Goal: Transaction & Acquisition: Purchase product/service

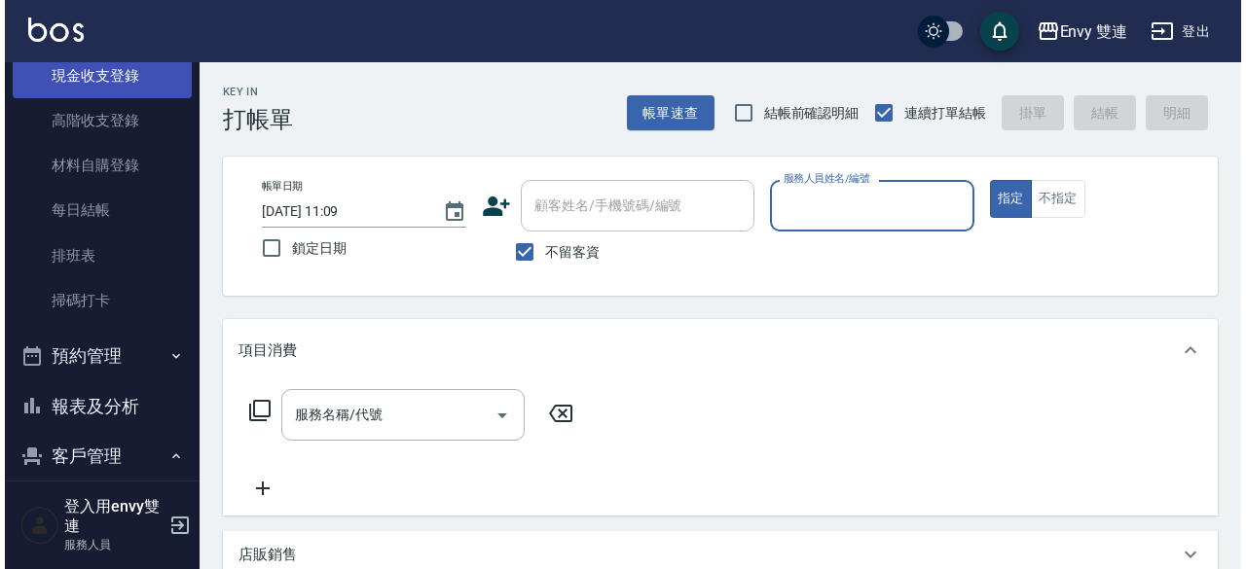
scroll to position [257, 0]
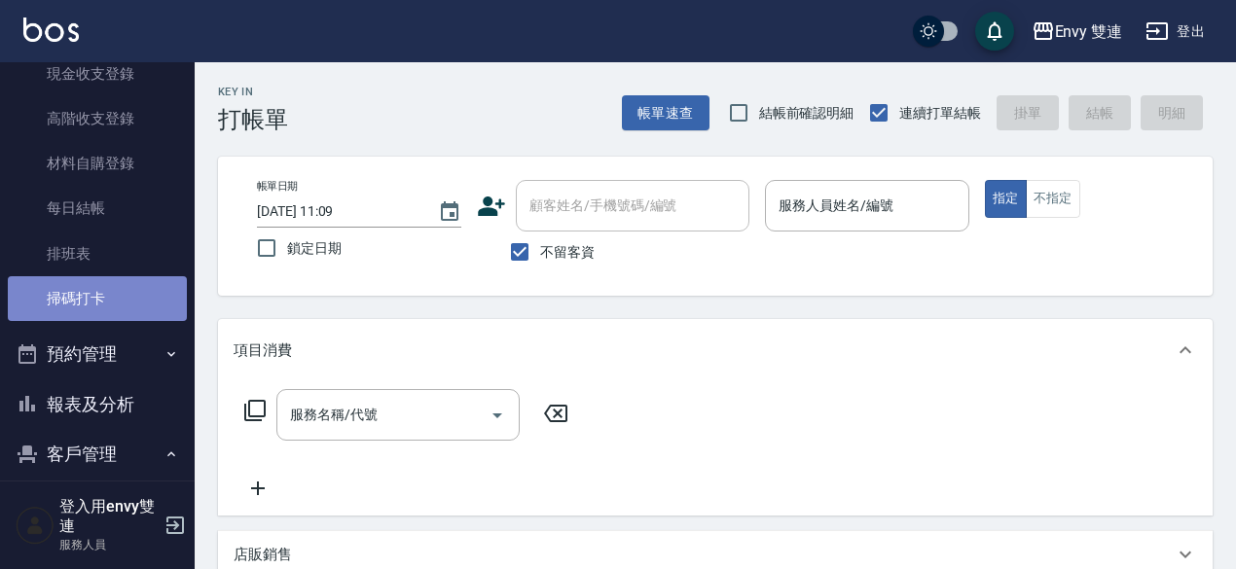
click at [105, 293] on link "掃碼打卡" at bounding box center [97, 298] width 179 height 45
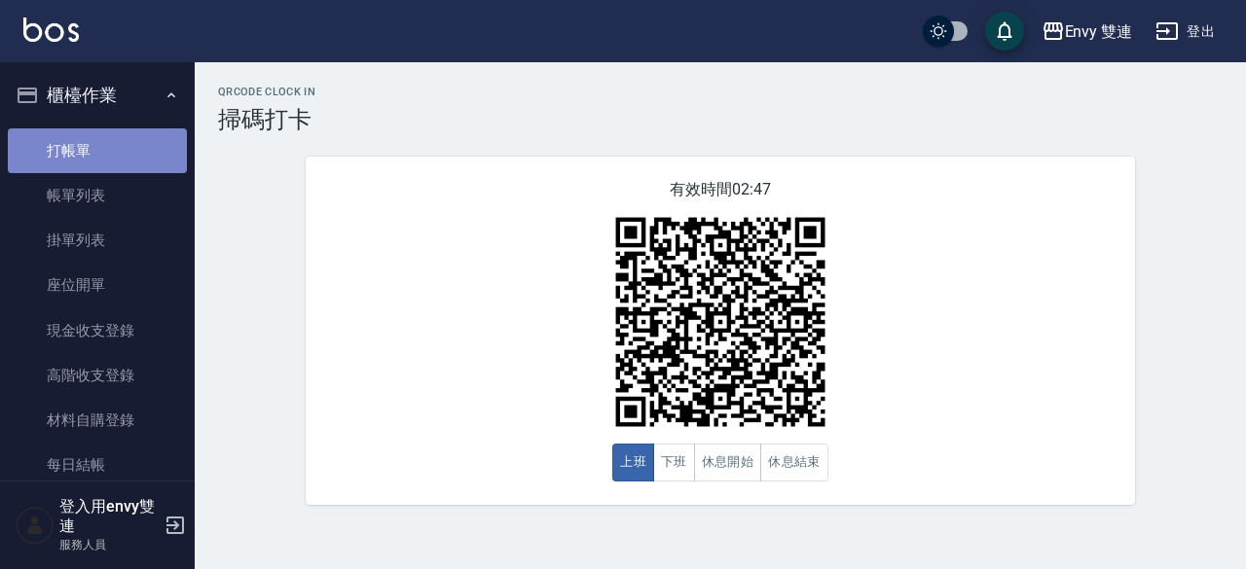
click at [148, 141] on link "打帳單" at bounding box center [97, 151] width 179 height 45
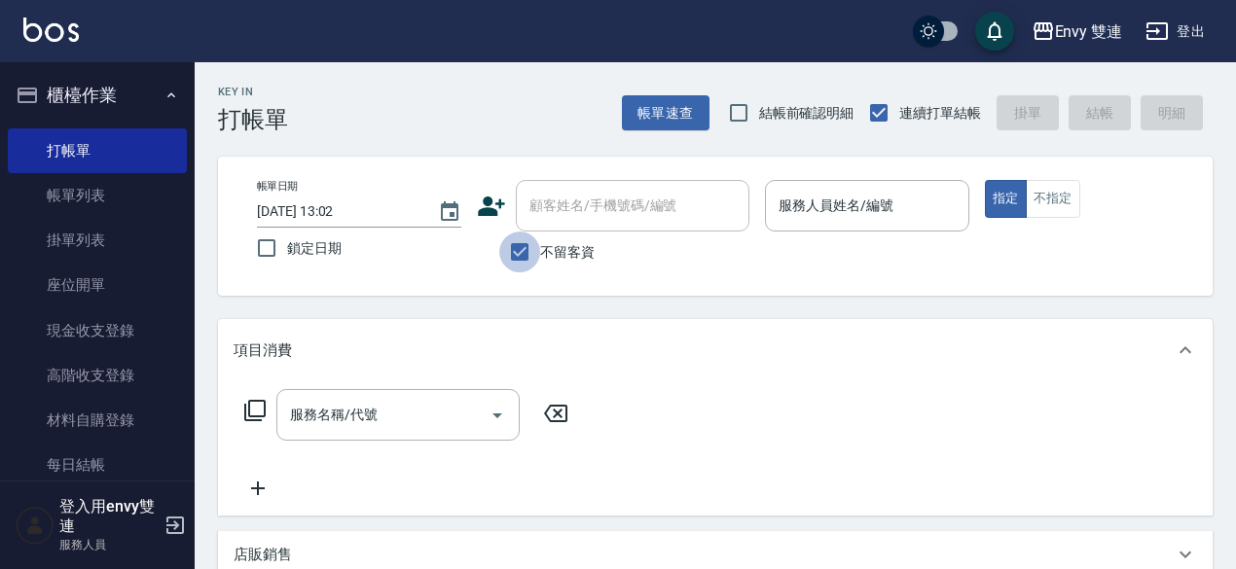
click at [515, 264] on input "不留客資" at bounding box center [519, 252] width 41 height 41
checkbox input "false"
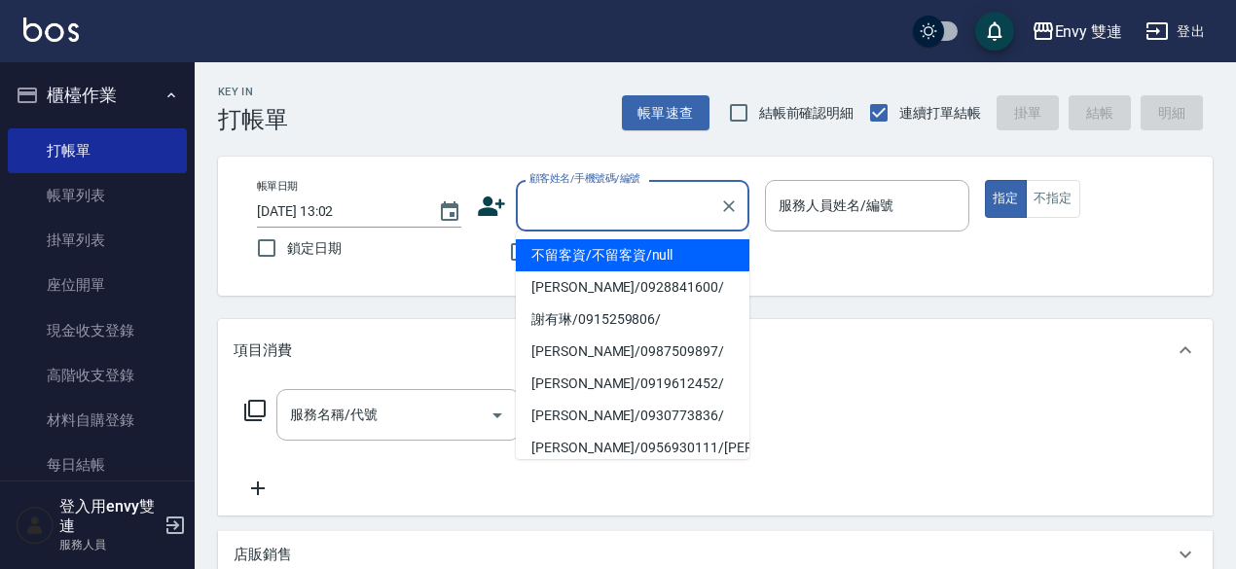
click at [614, 208] on input "顧客姓名/手機號碼/編號" at bounding box center [618, 206] width 187 height 34
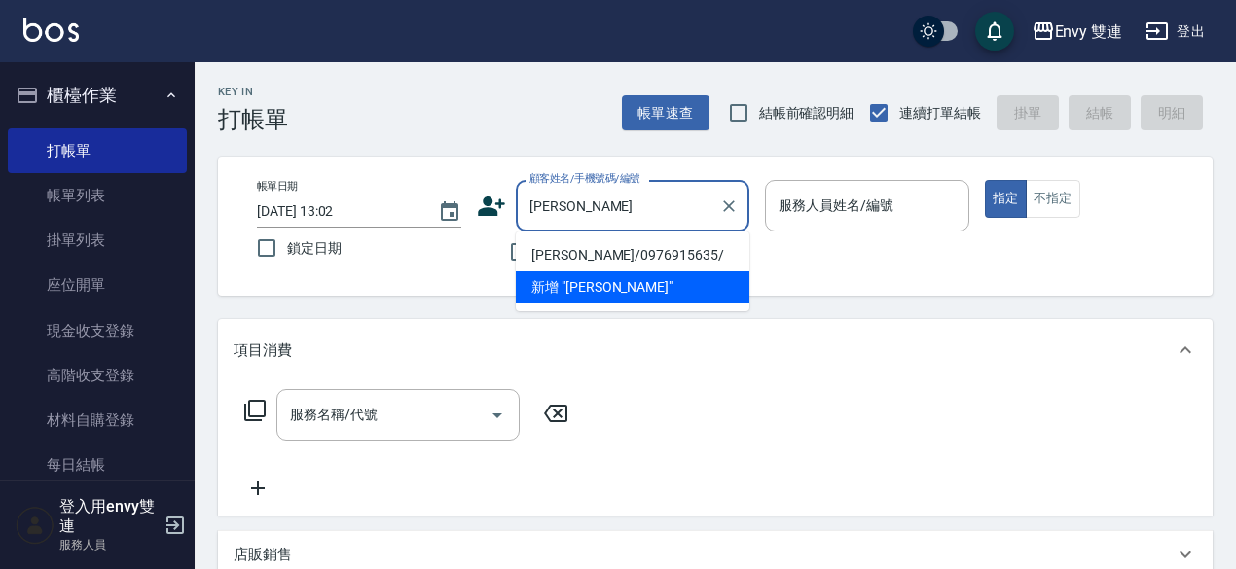
click at [617, 246] on li "[PERSON_NAME]/0976915635/" at bounding box center [633, 255] width 234 height 32
type input "[PERSON_NAME]/0976915635/"
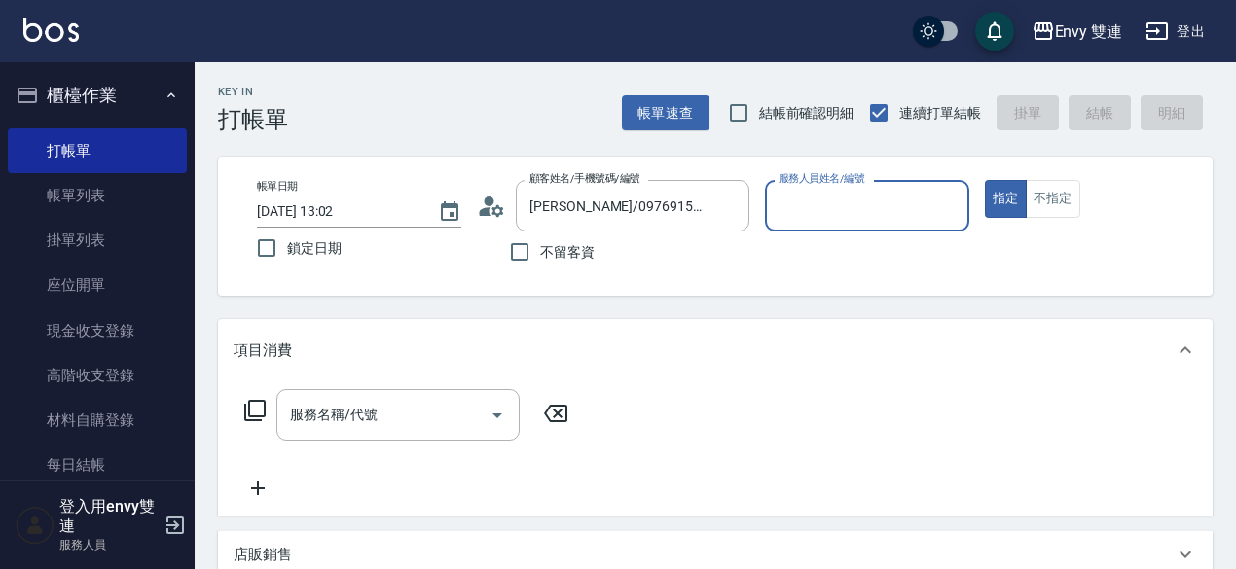
type input "Zoe-9"
click at [985, 180] on button "指定" at bounding box center [1006, 199] width 42 height 38
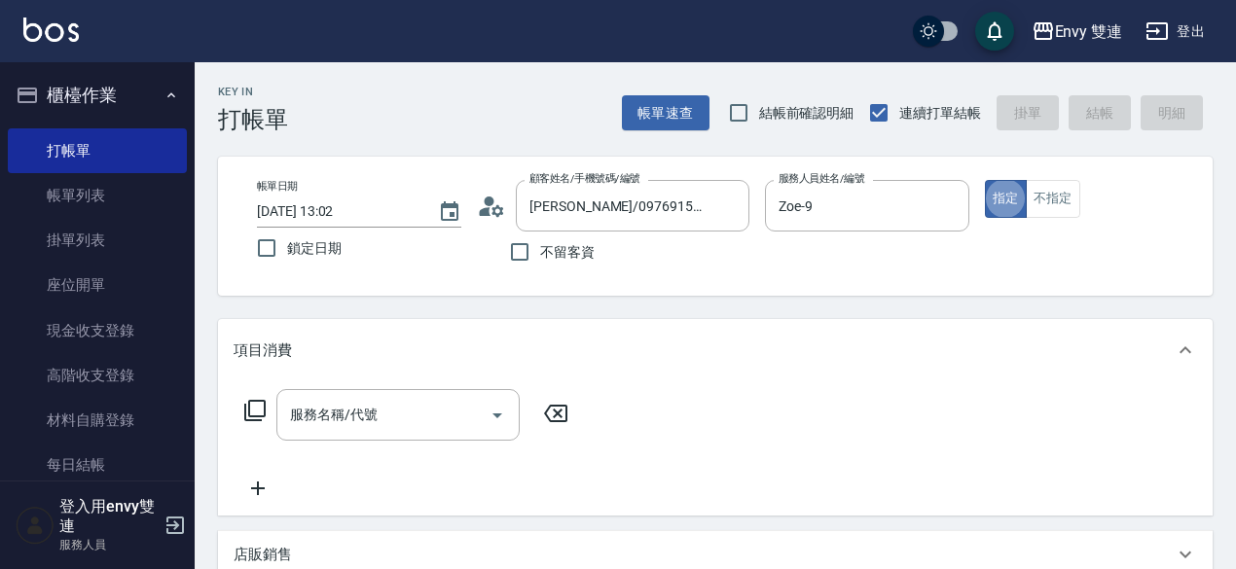
type button "true"
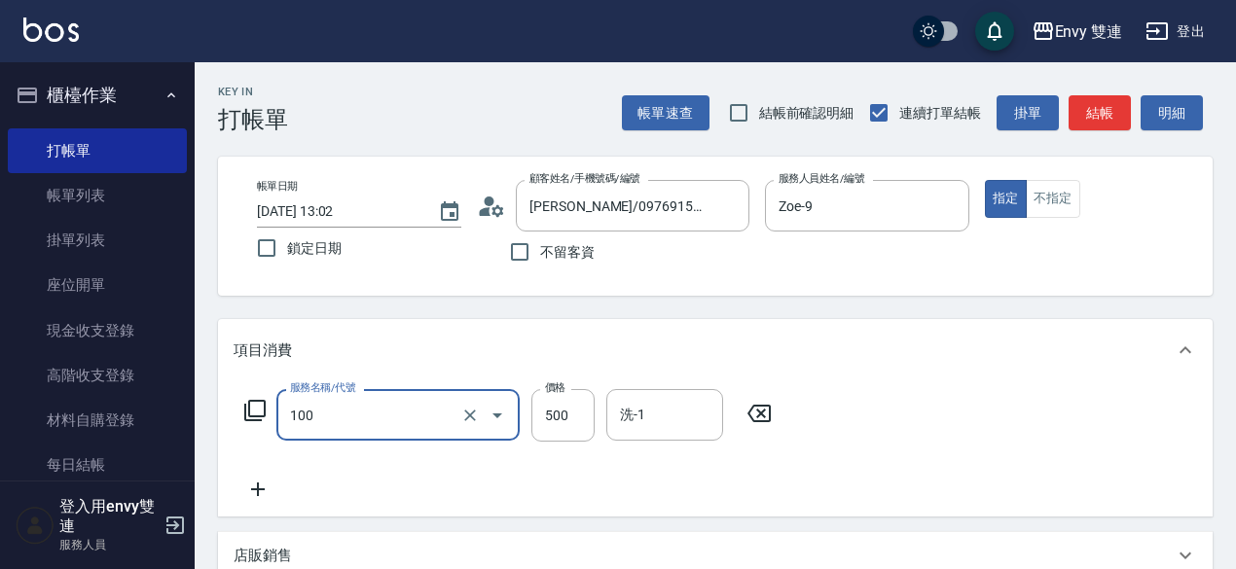
type input "洗＋剪(100)"
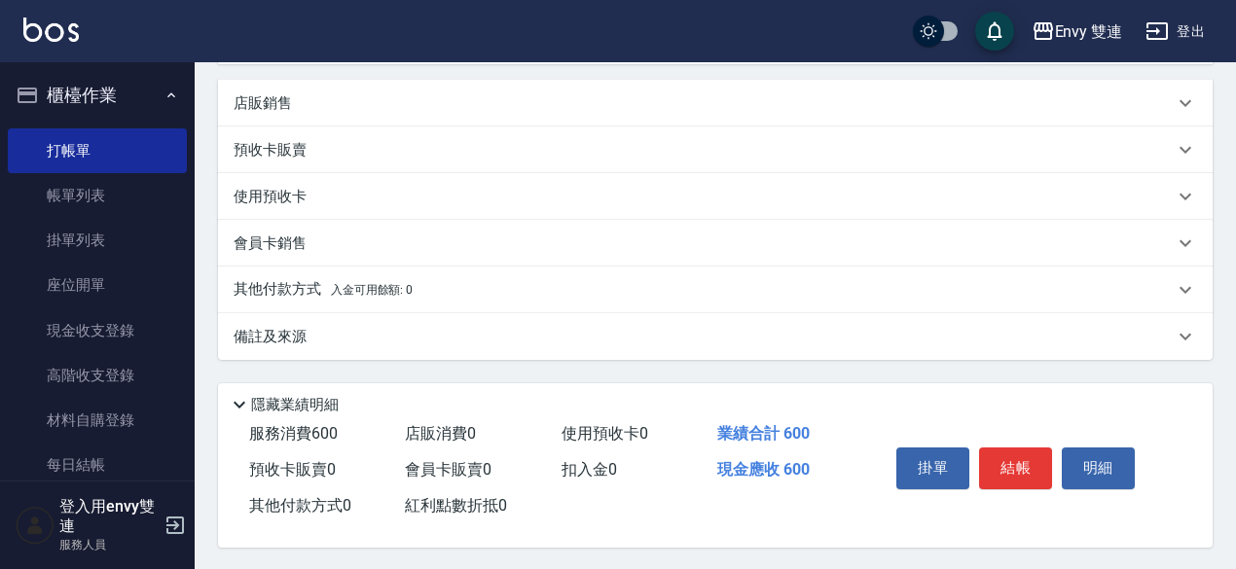
scroll to position [461, 0]
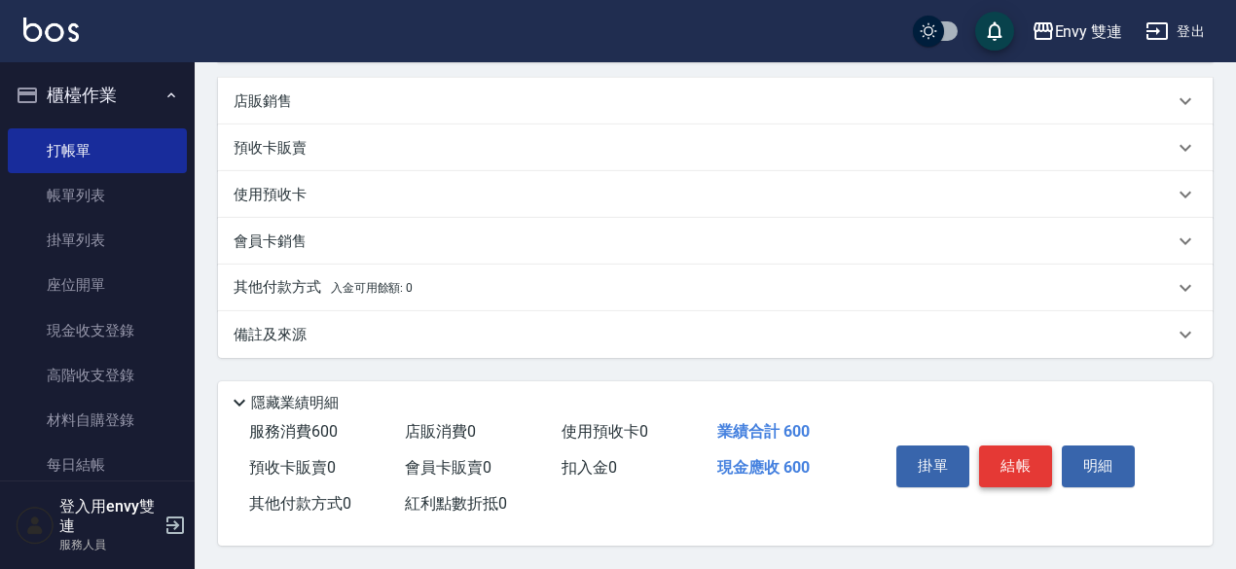
type input "600"
click at [1033, 460] on button "結帳" at bounding box center [1015, 466] width 73 height 41
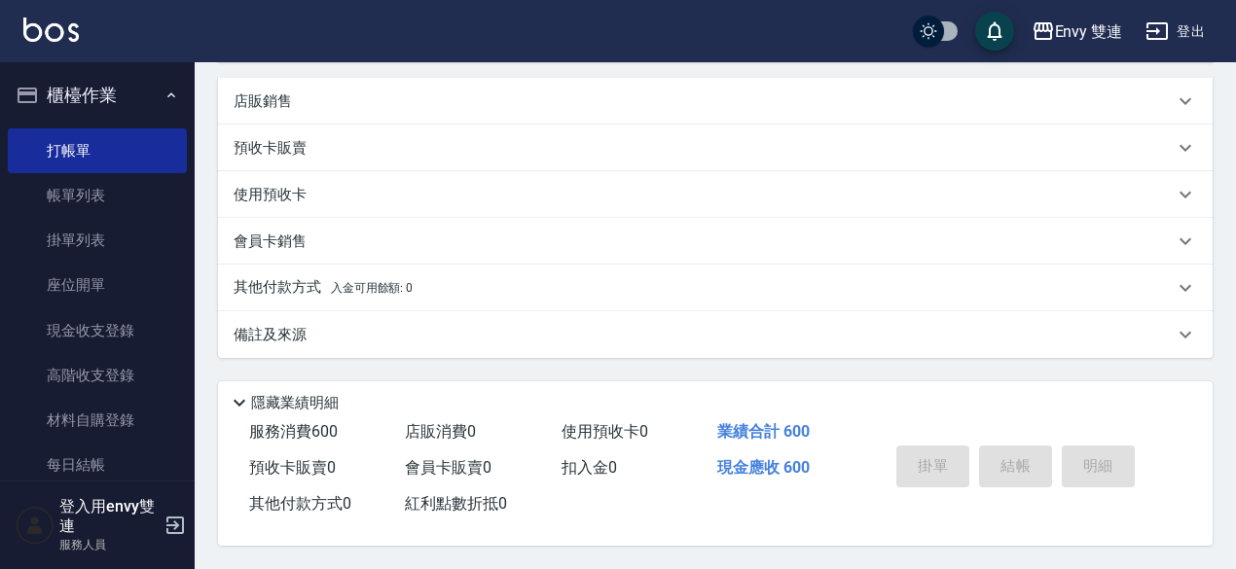
scroll to position [0, 0]
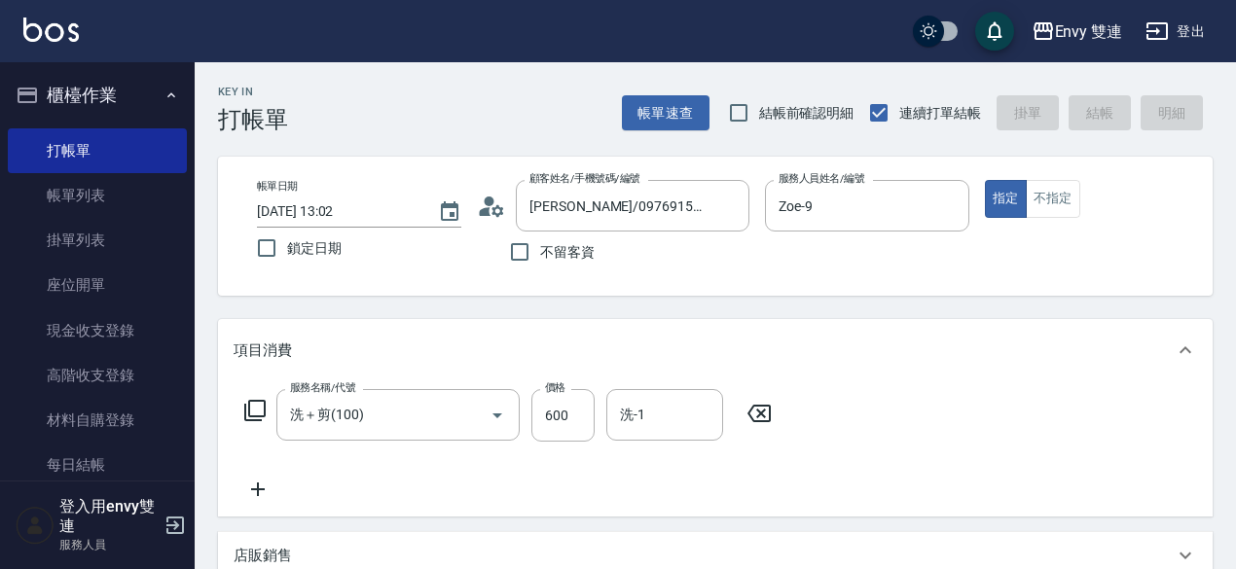
type input "[DATE] 13:05"
